Goal: Task Accomplishment & Management: Complete application form

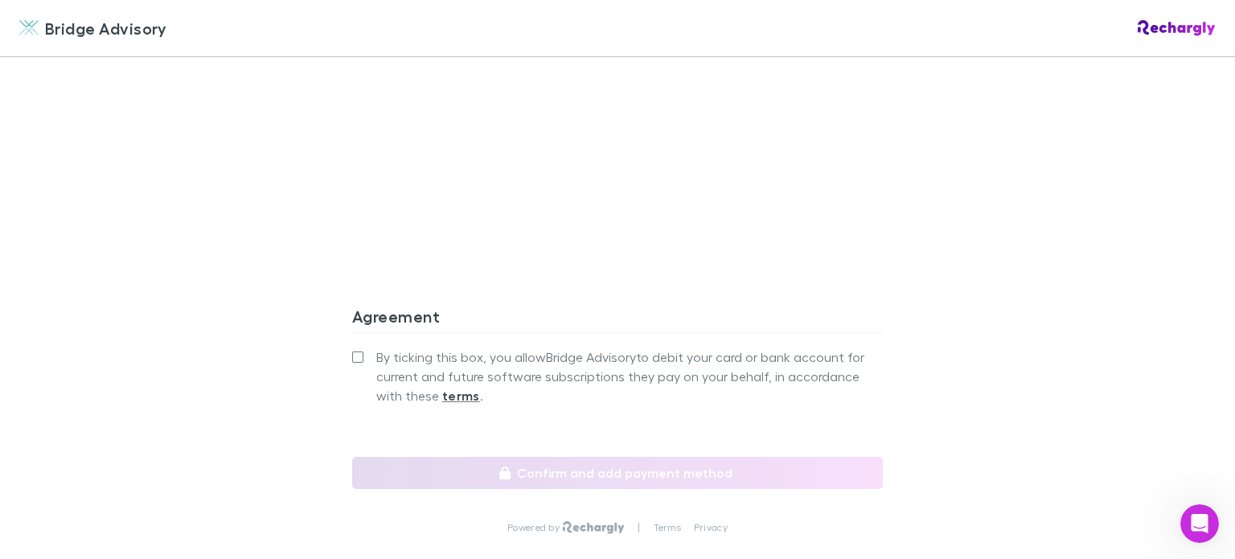
scroll to position [1399, 0]
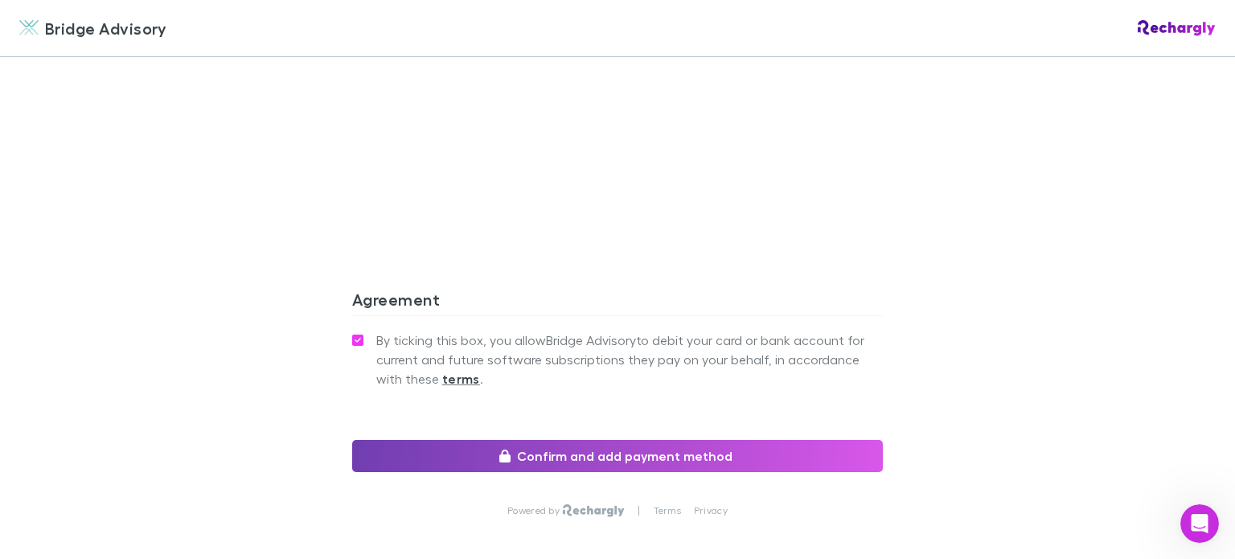
click at [515, 450] on button "Confirm and add payment method" at bounding box center [617, 456] width 531 height 32
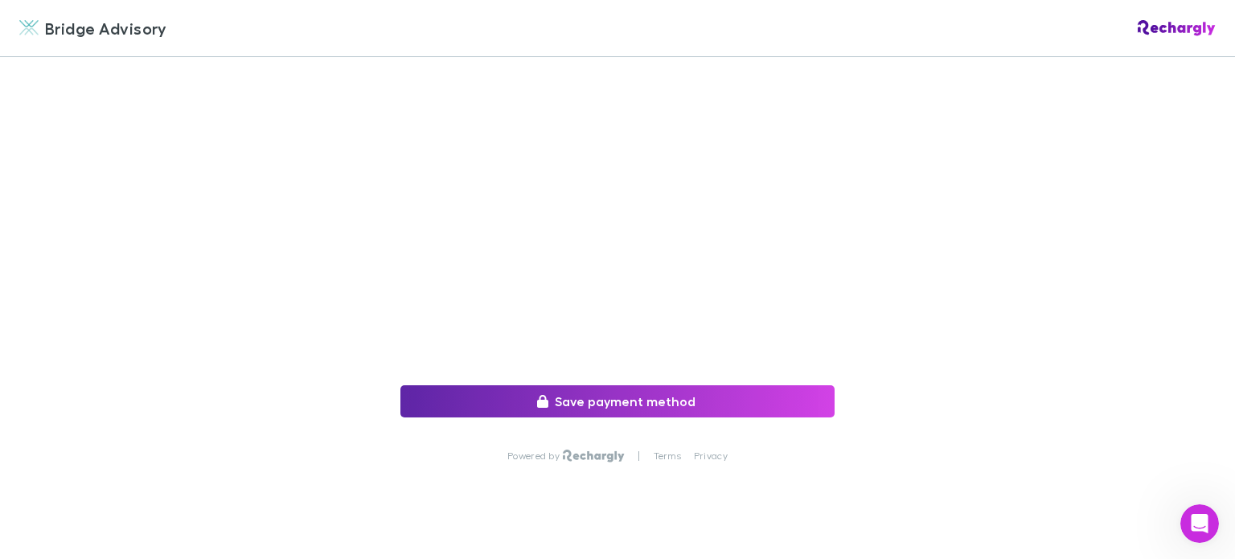
scroll to position [409, 0]
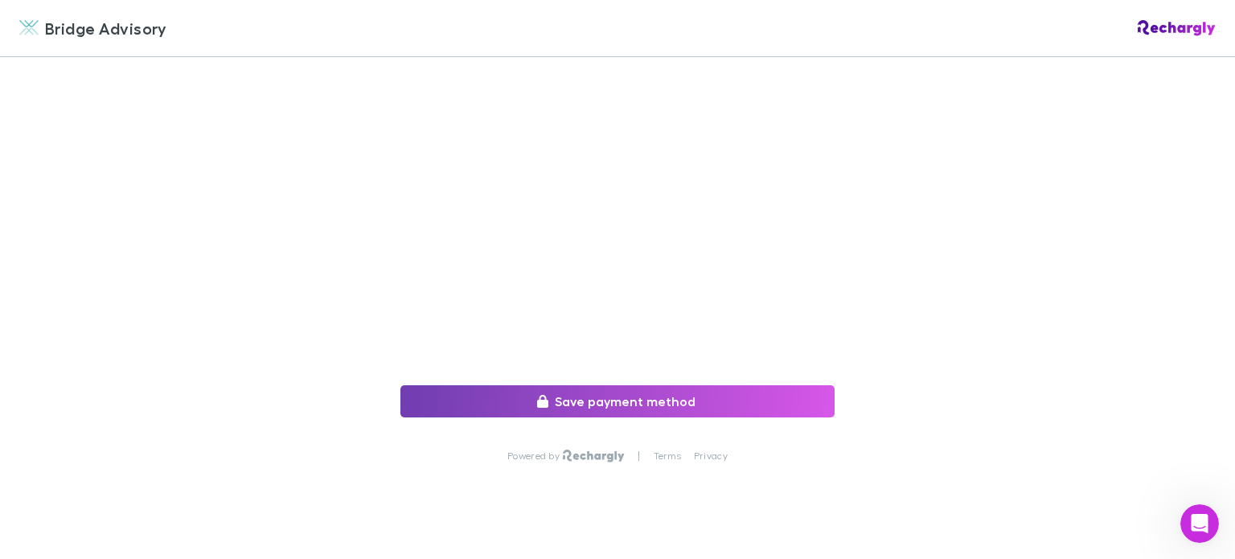
click at [636, 388] on button "Save payment method" at bounding box center [617, 401] width 434 height 32
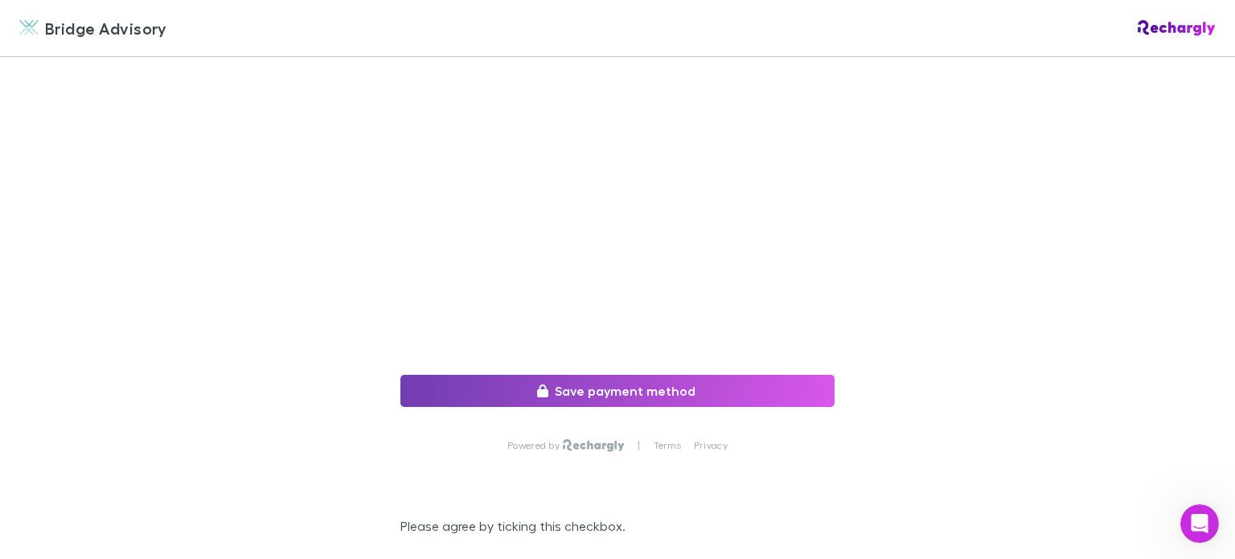
click at [554, 389] on button "Save payment method" at bounding box center [617, 391] width 434 height 32
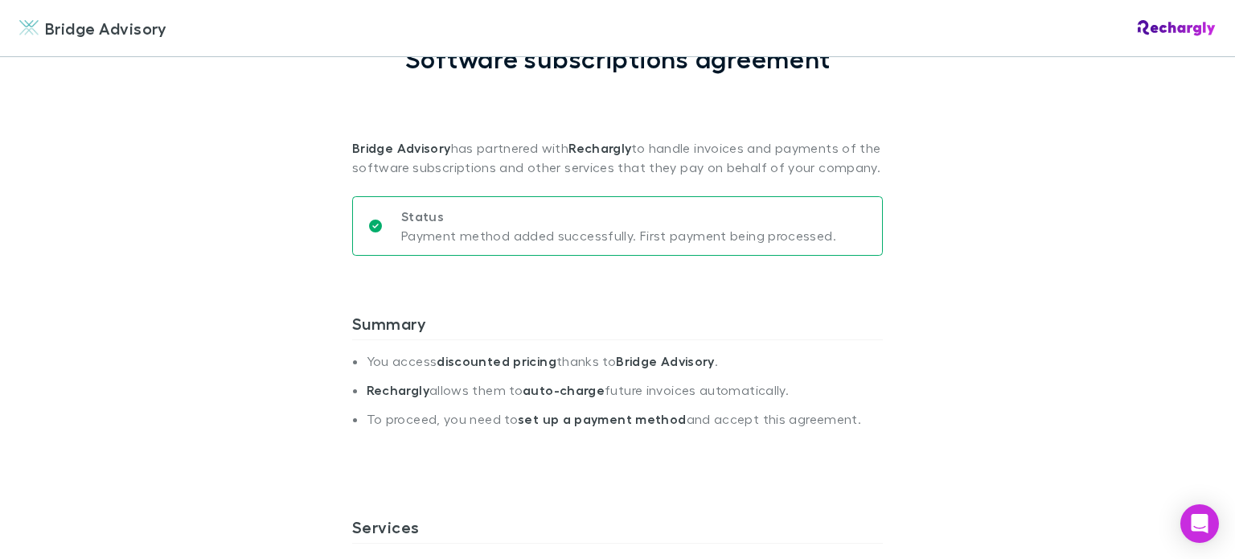
scroll to position [128, 0]
